Goal: Find specific page/section

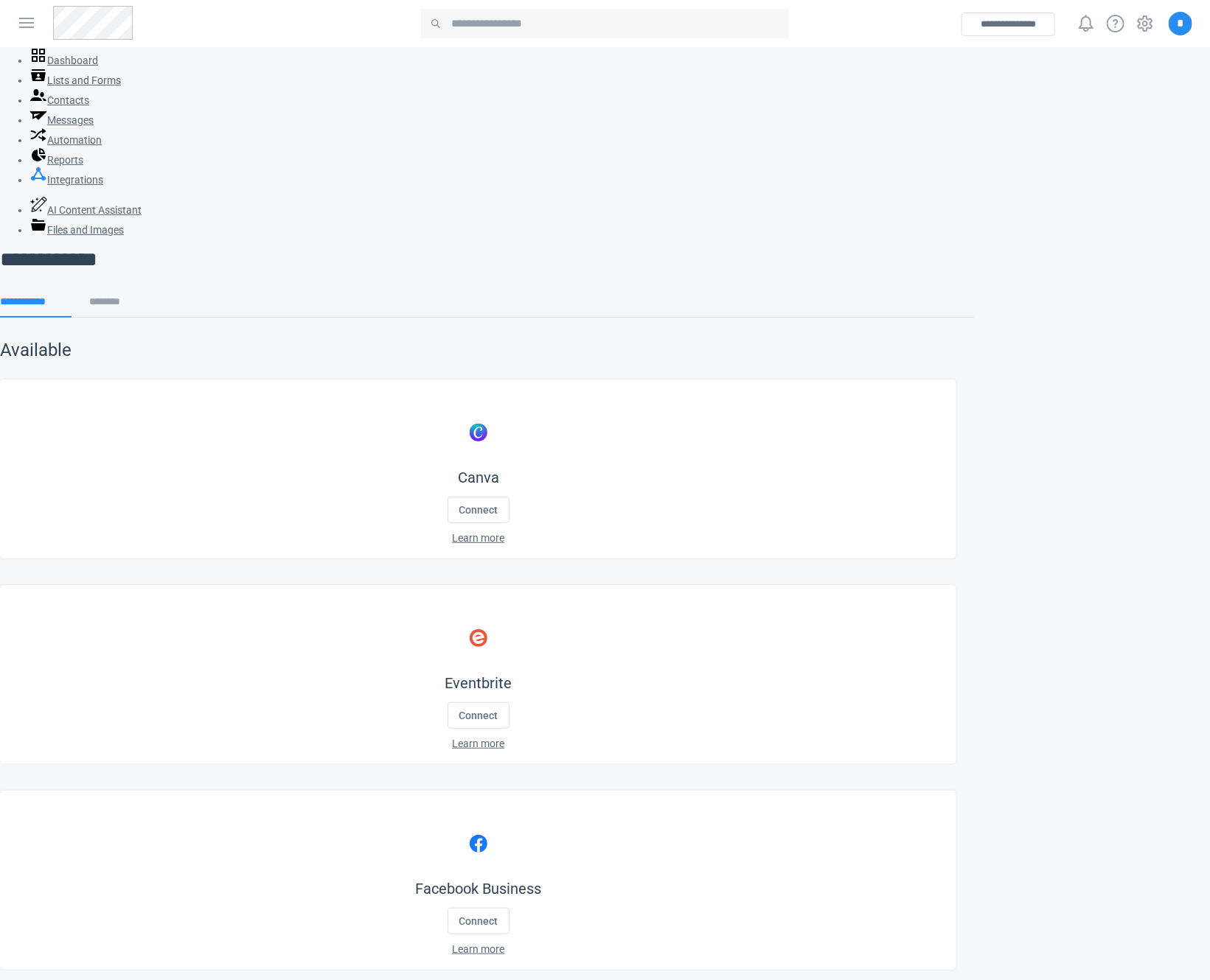
scroll to position [12, 0]
click at [679, 337] on h2 "Available" at bounding box center [487, 349] width 974 height 24
click at [83, 165] on link "Reports" at bounding box center [56, 159] width 53 height 12
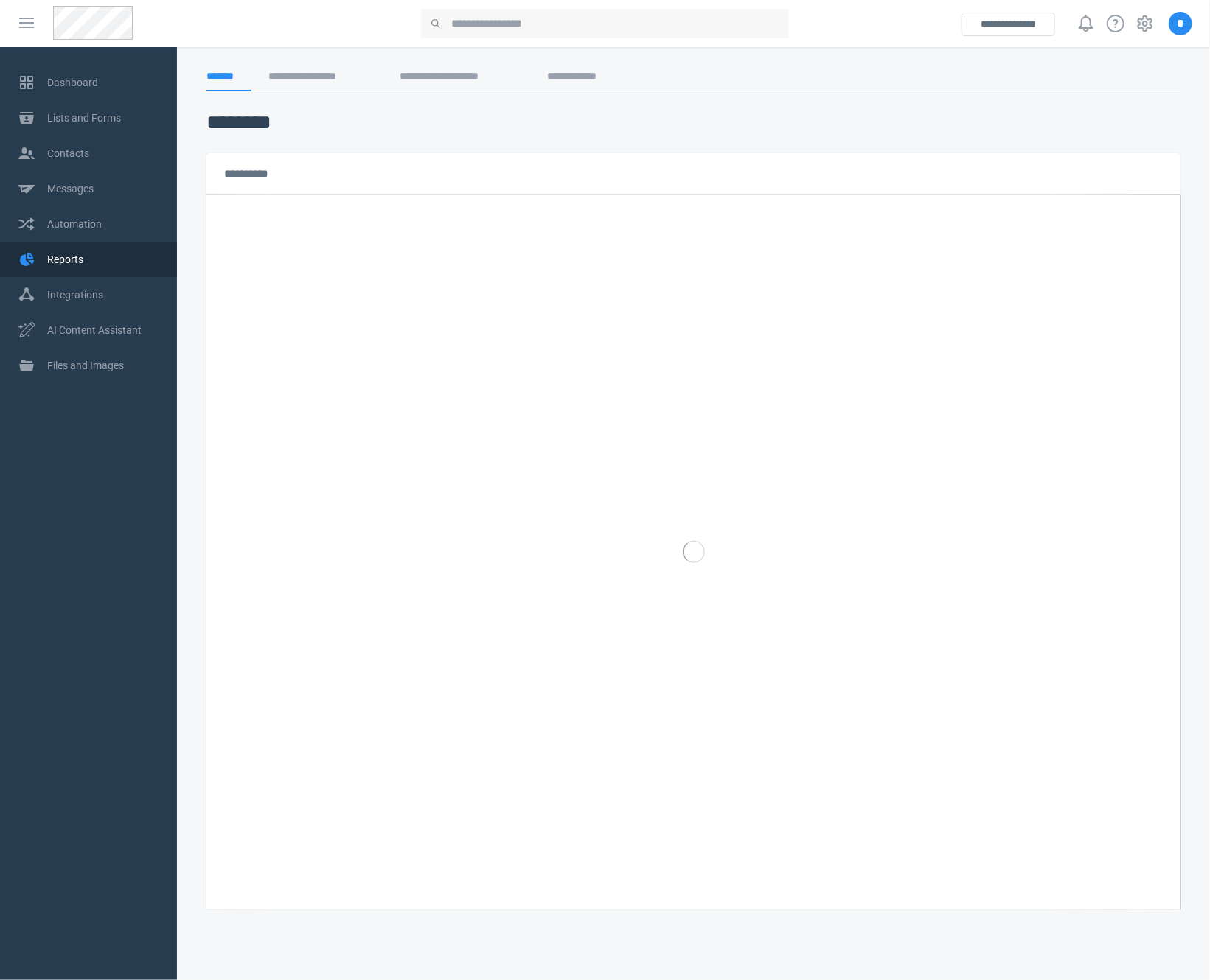
click at [1188, 18] on span "*" at bounding box center [1180, 24] width 24 height 24
select select "******"
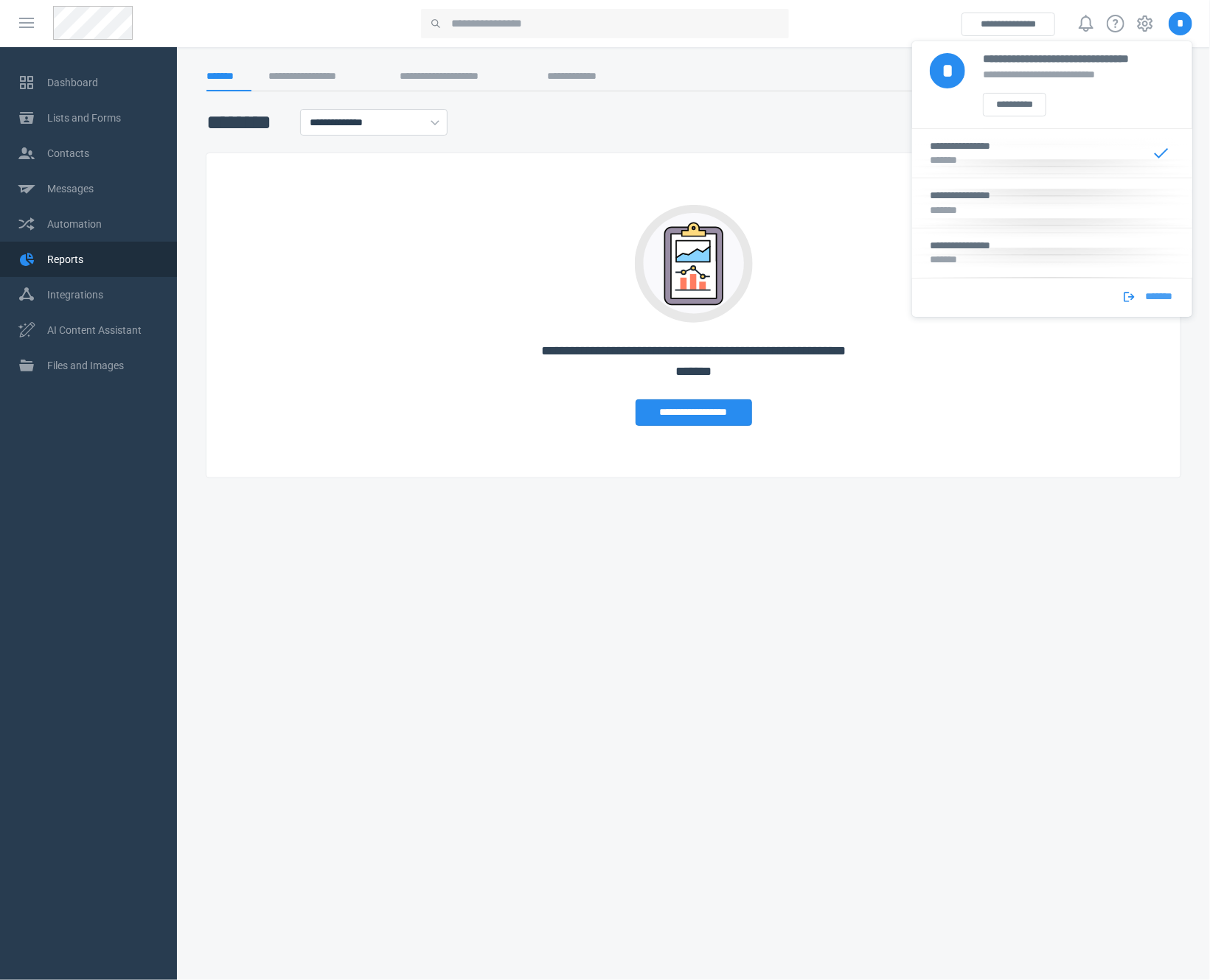
click at [1129, 301] on icon at bounding box center [1128, 297] width 10 height 9
